Goal: Information Seeking & Learning: Learn about a topic

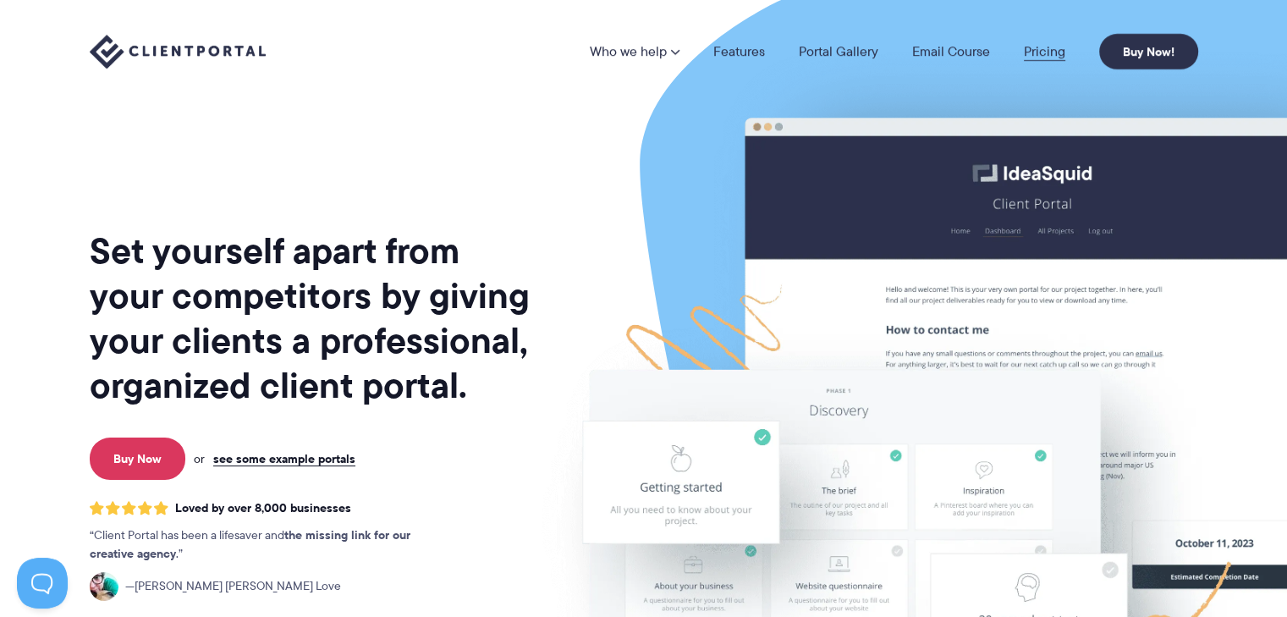
click at [1043, 52] on link "Pricing" at bounding box center [1044, 52] width 41 height 14
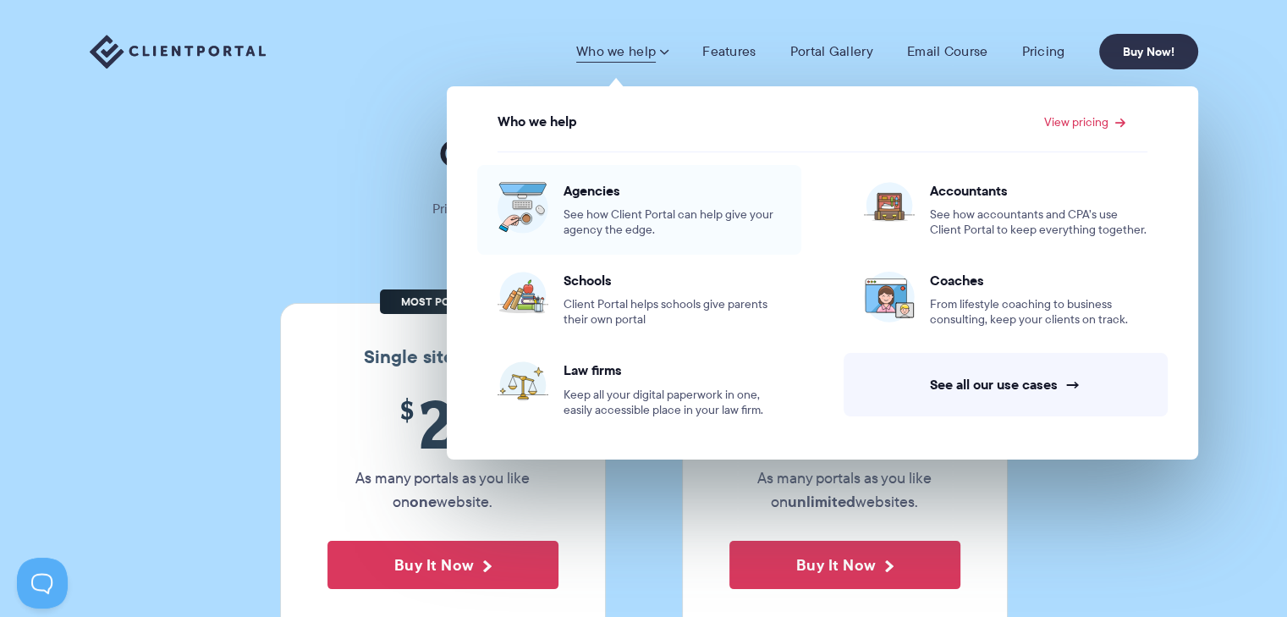
click at [596, 195] on span "Agencies" at bounding box center [672, 190] width 217 height 17
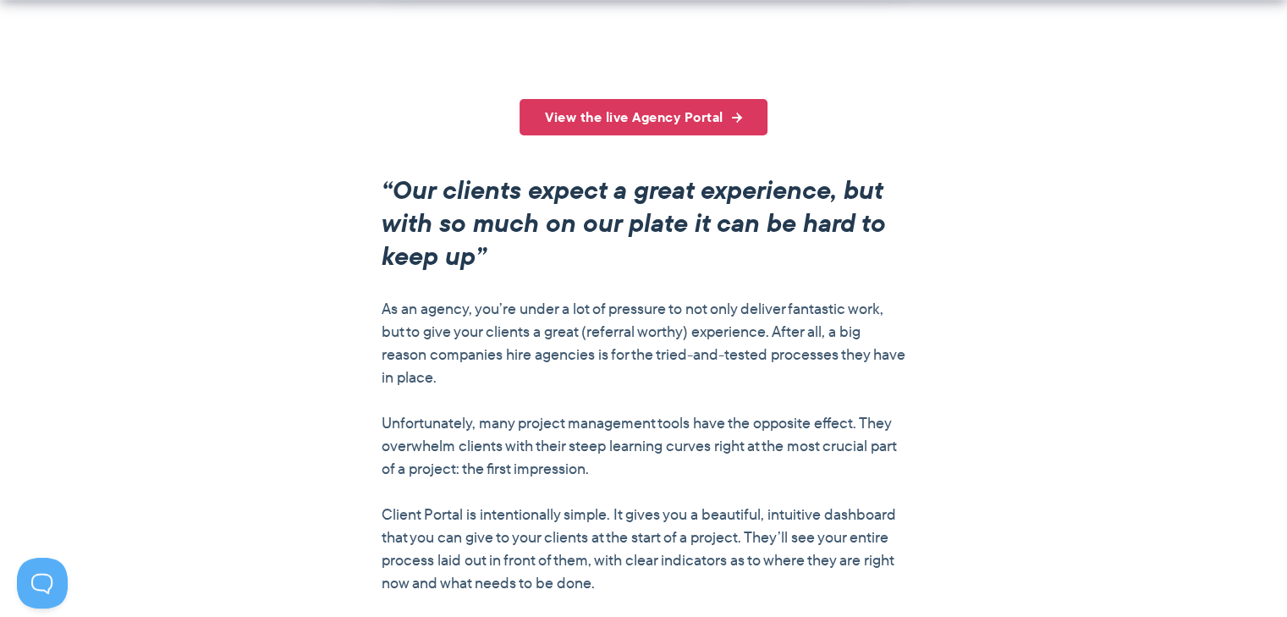
scroll to position [1272, 0]
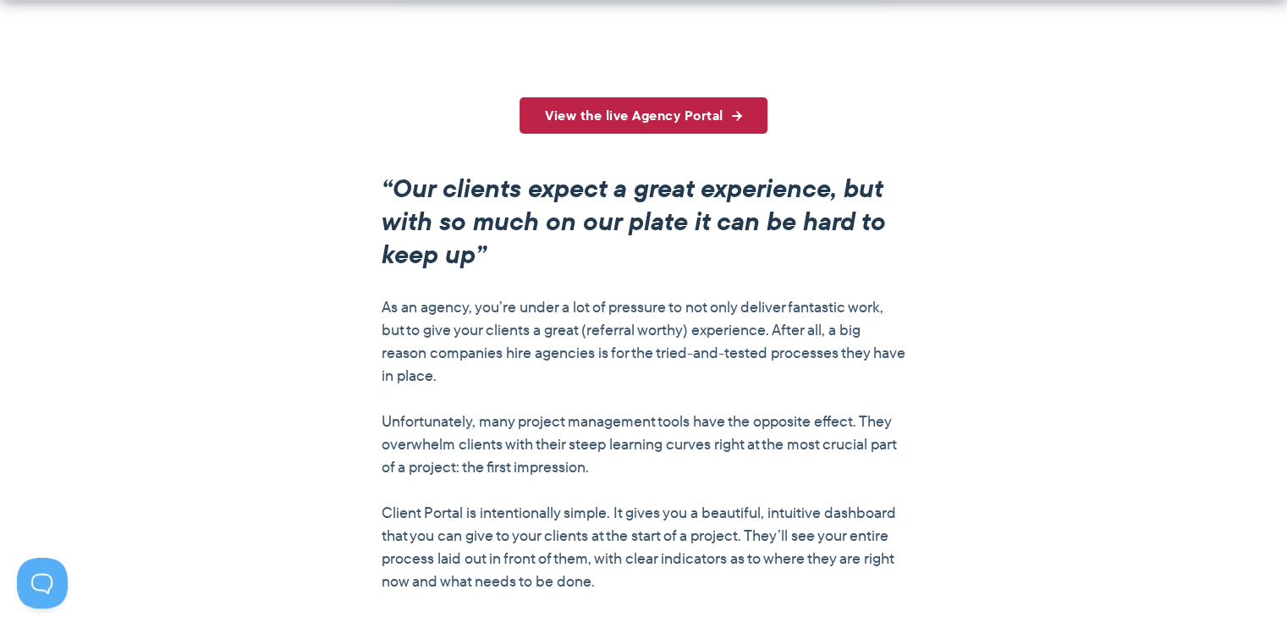
click at [717, 127] on link "View the live Agency Portal" at bounding box center [644, 115] width 248 height 36
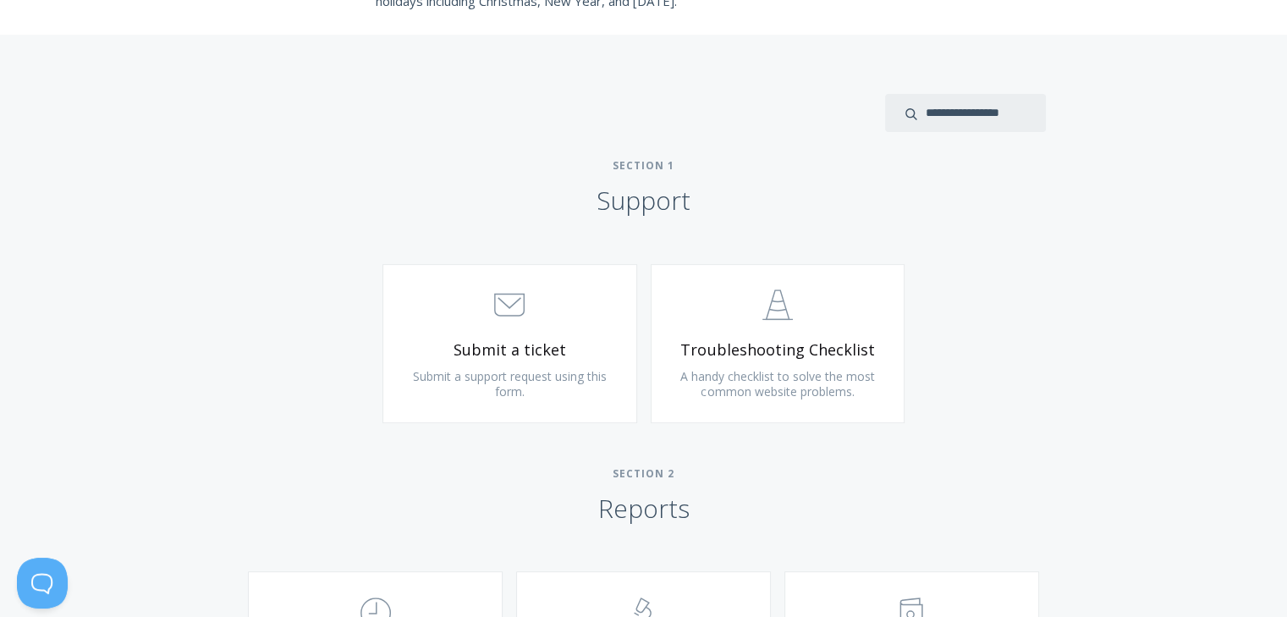
scroll to position [665, 0]
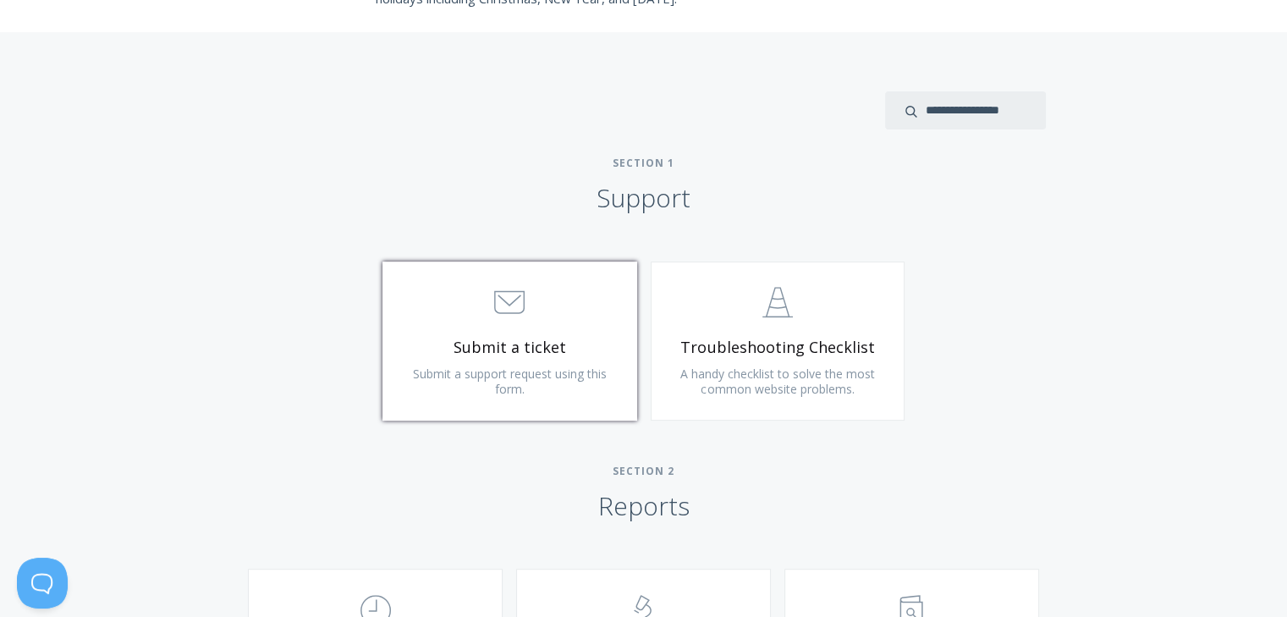
click at [527, 314] on span ".st0{fill:none;stroke:#000000;stroke-width:2;stroke-miterlimit:10;} 3. Communic…" at bounding box center [510, 304] width 202 height 52
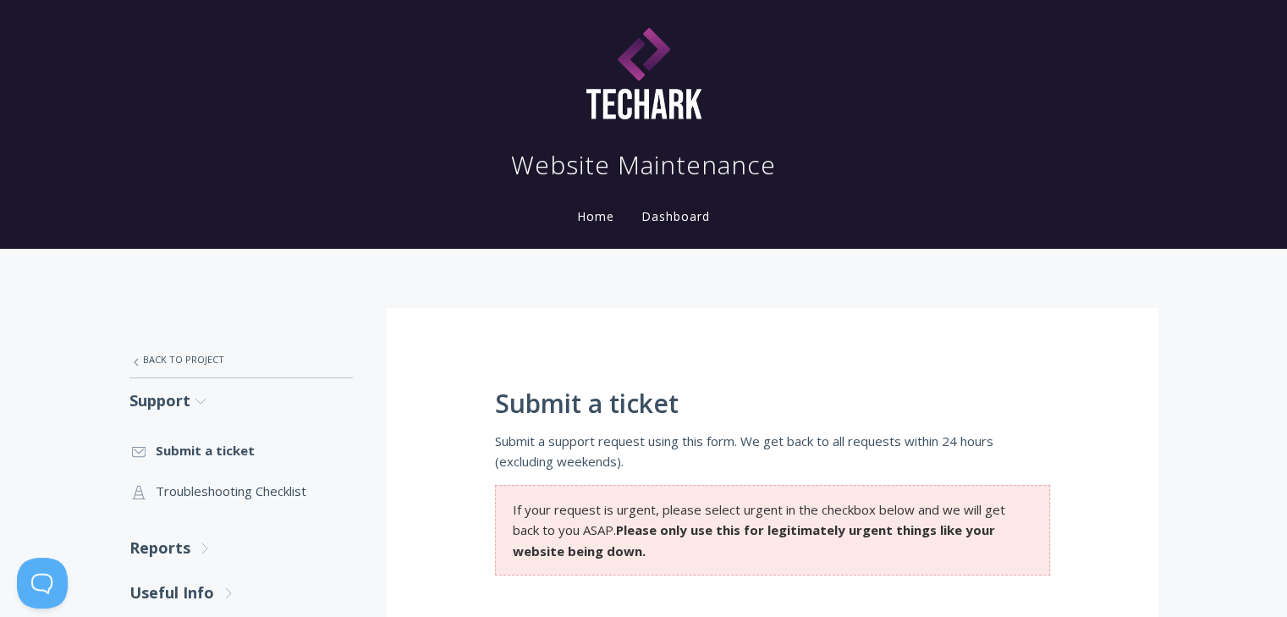
scroll to position [2, 0]
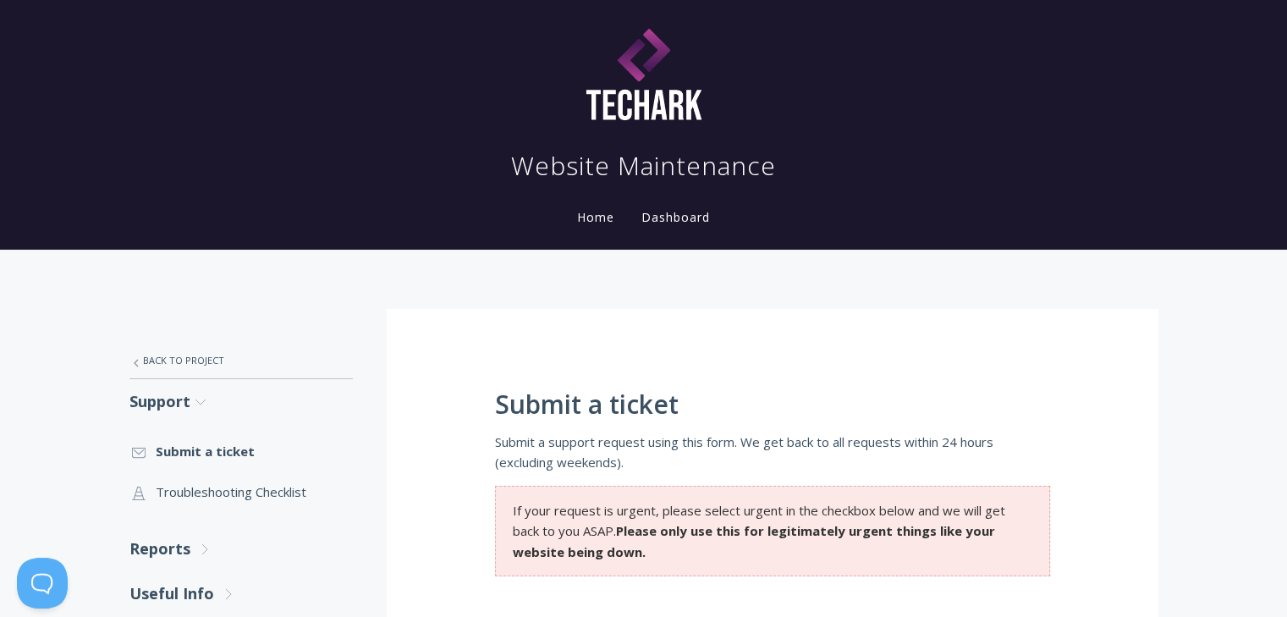
click at [685, 223] on link "Dashboard" at bounding box center [675, 217] width 75 height 16
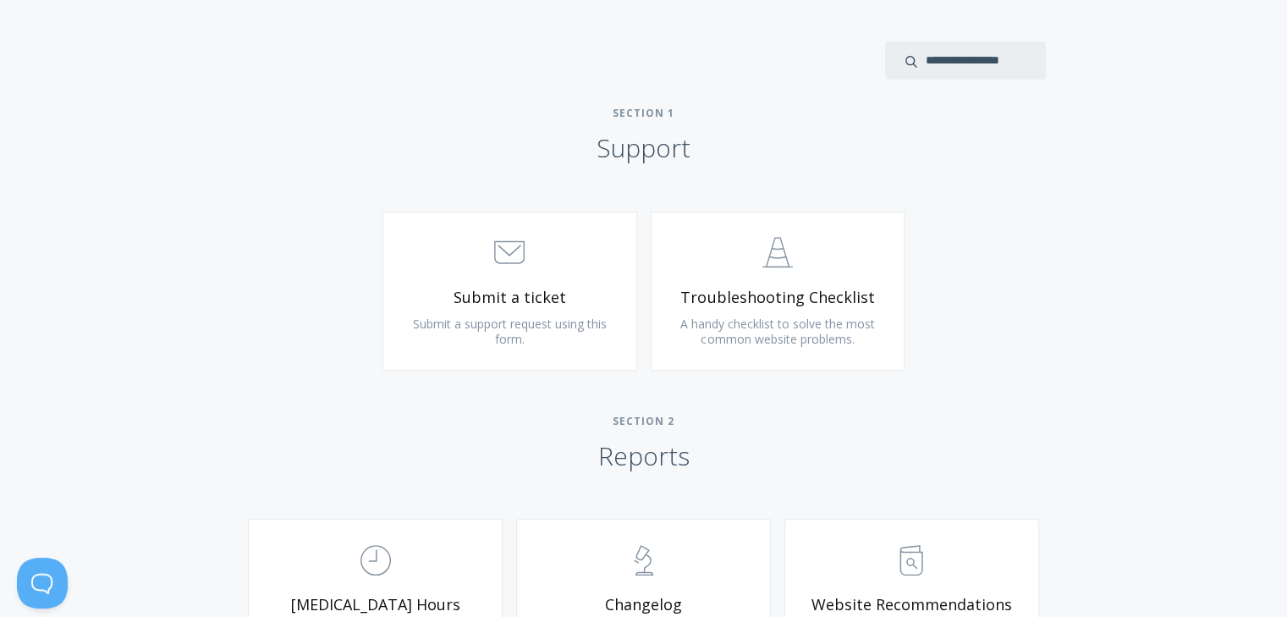
scroll to position [740, 0]
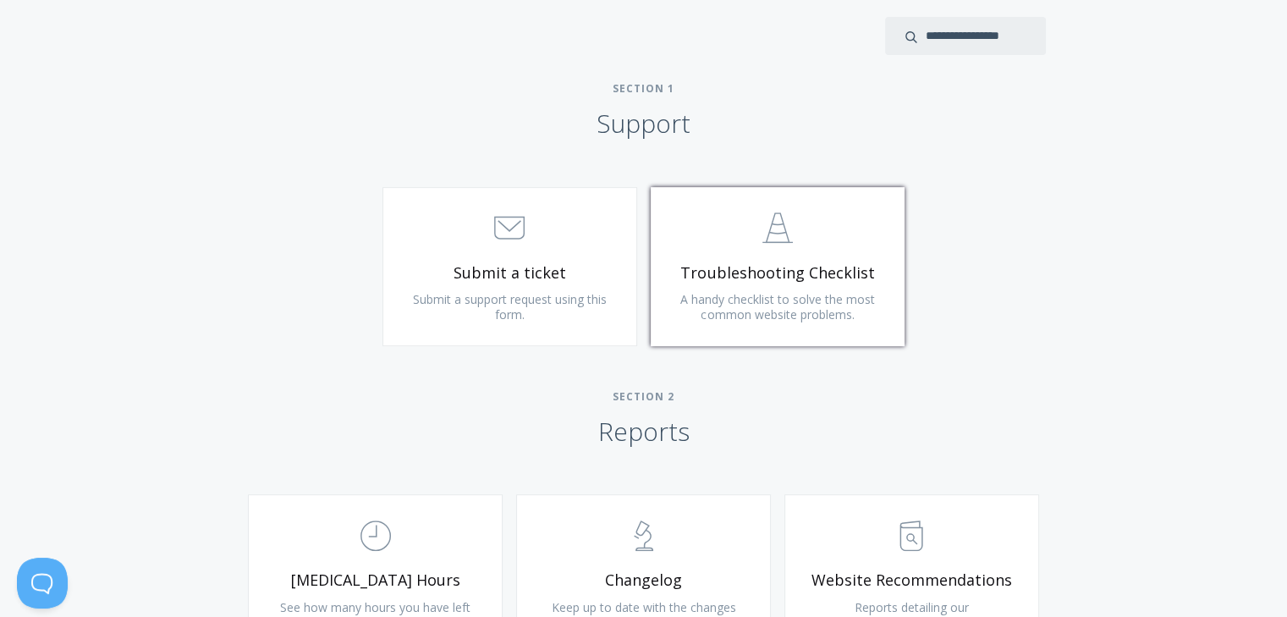
click at [782, 318] on span "A handy checklist to solve the most common website problems." at bounding box center [777, 306] width 195 height 31
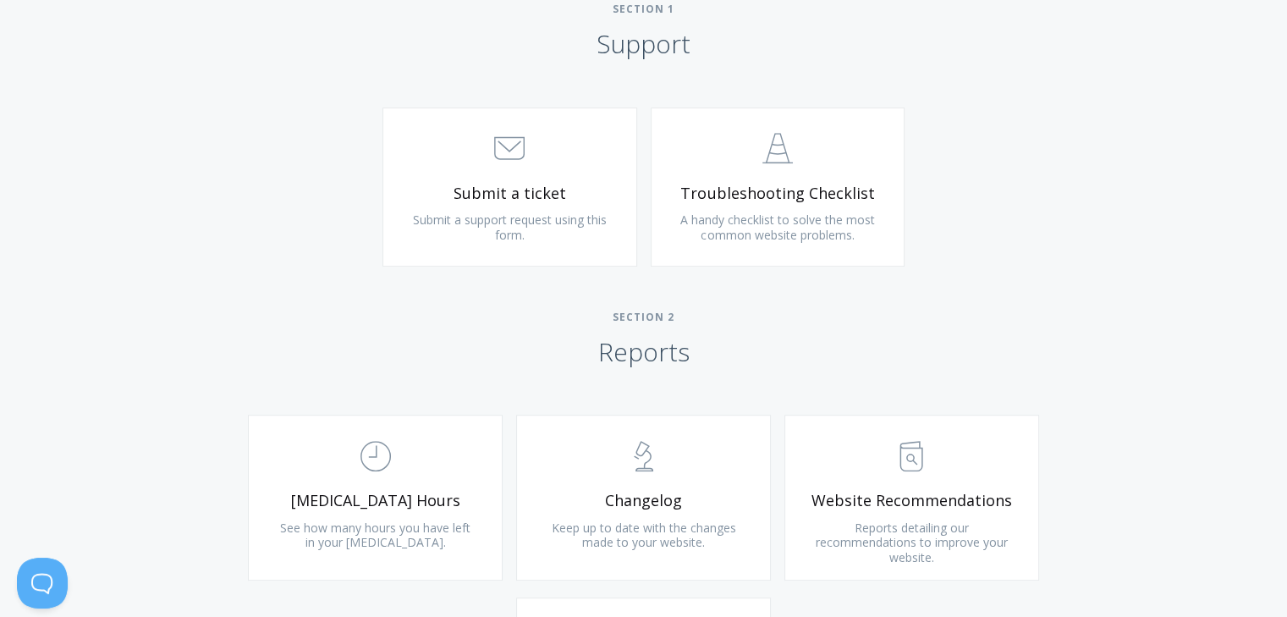
scroll to position [679, 0]
